Goal: Task Accomplishment & Management: Complete application form

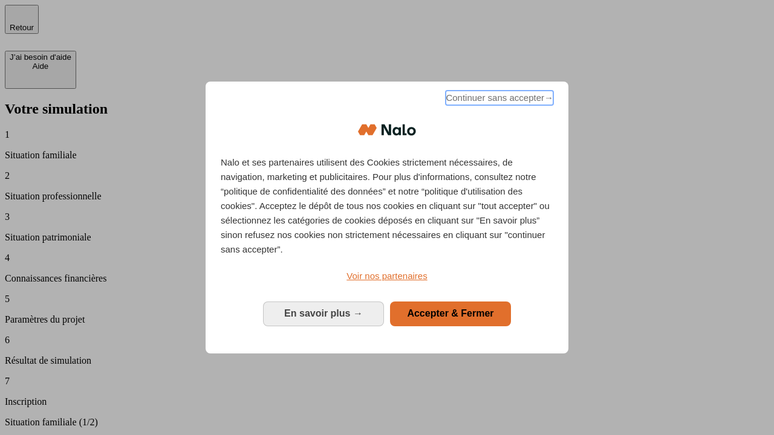
click at [498, 100] on span "Continuer sans accepter →" at bounding box center [500, 98] width 108 height 15
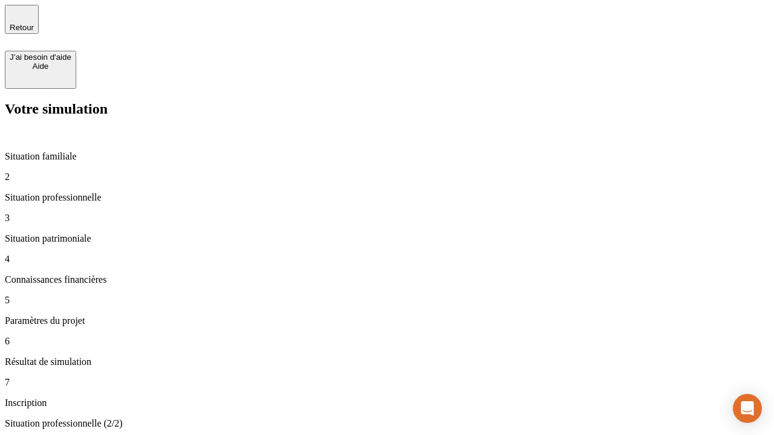
type input "30 000"
type input "1 000"
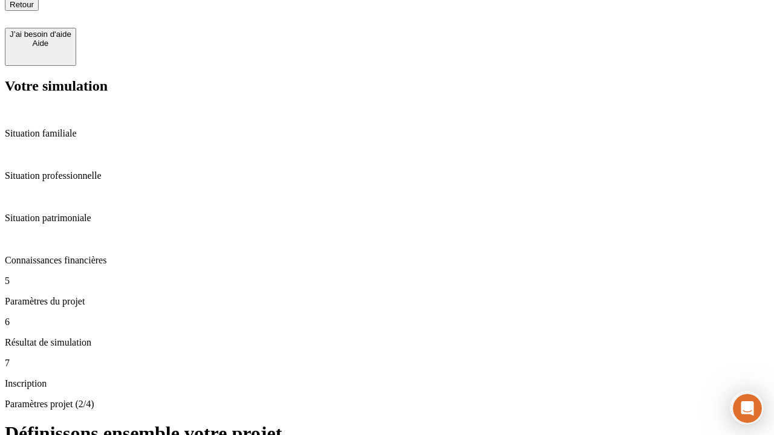
type input "65"
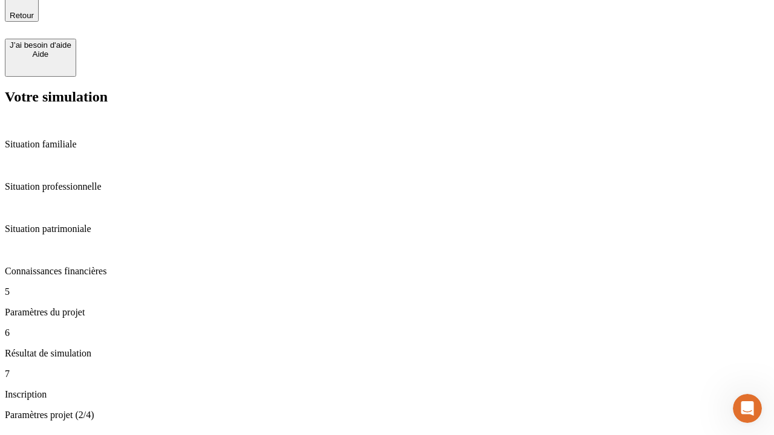
type input "5 000"
type input "640"
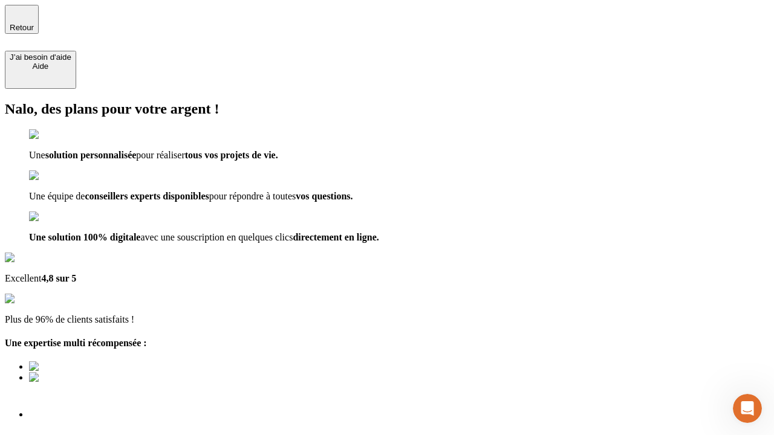
type input "[EMAIL_ADDRESS][DOMAIN_NAME]"
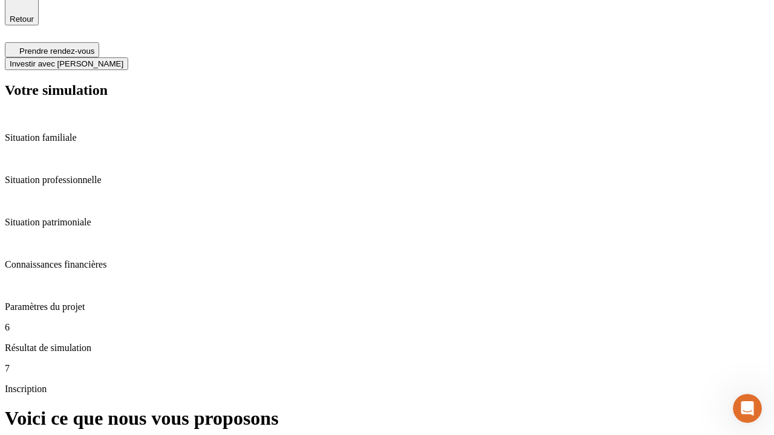
click at [123, 59] on span "Investir avec [PERSON_NAME]" at bounding box center [67, 63] width 114 height 9
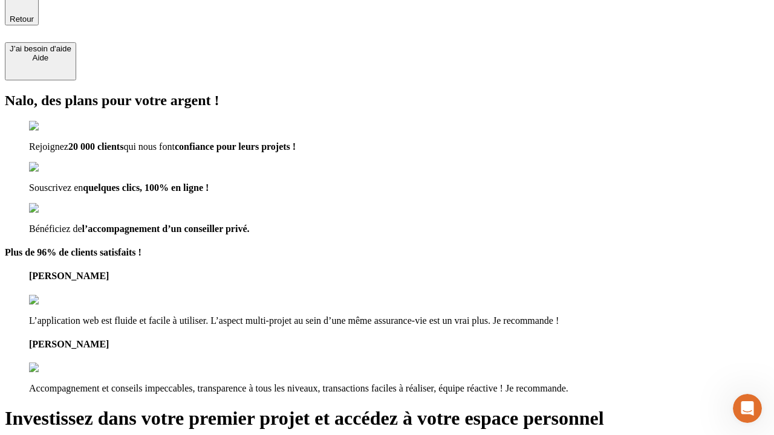
scroll to position [7, 0]
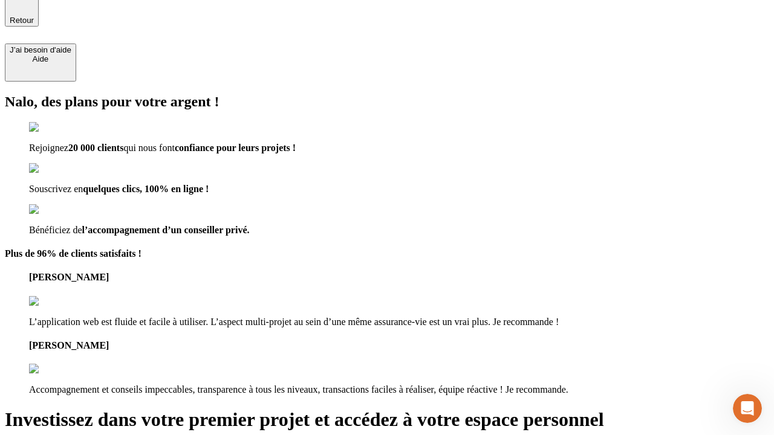
type input "abc"
